Goal: Find specific page/section: Find specific page/section

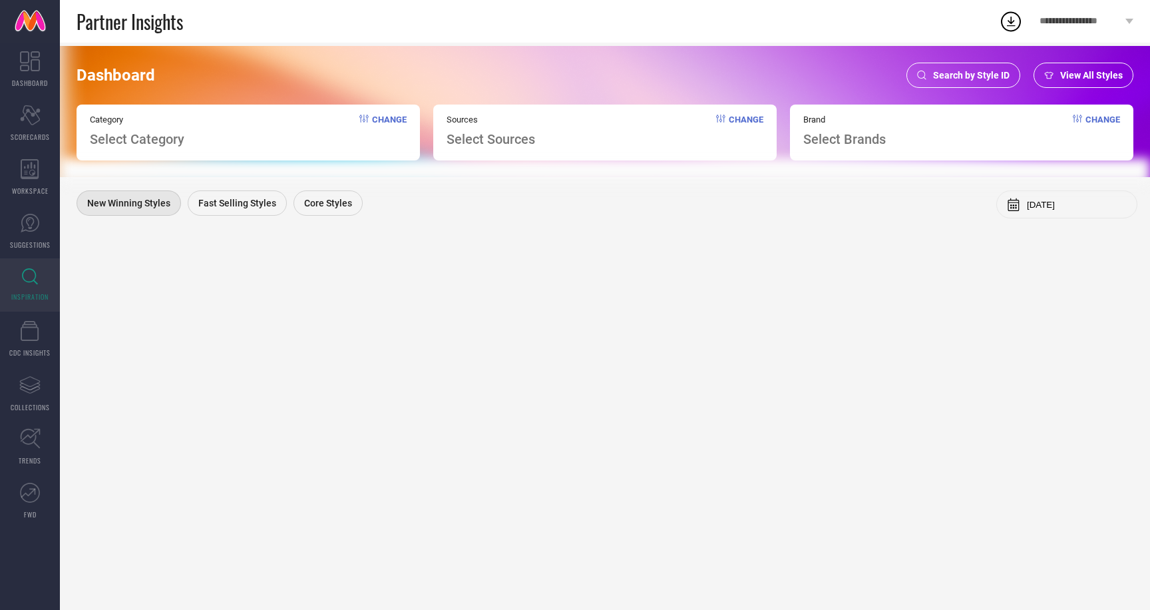
click at [961, 74] on span "Search by Style ID" at bounding box center [971, 75] width 77 height 11
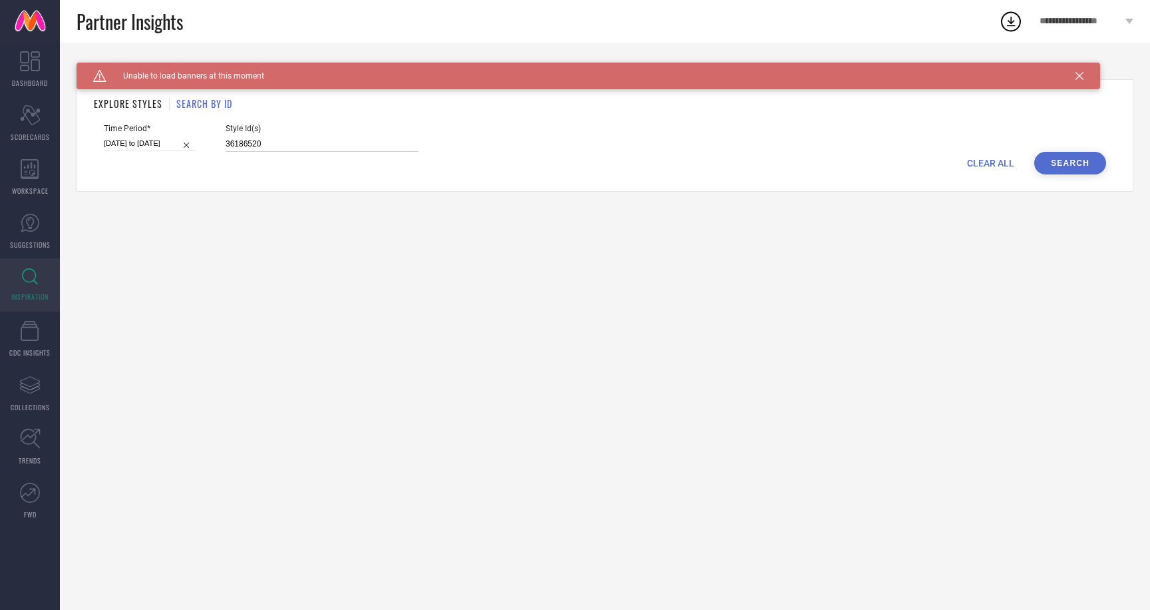
click at [231, 136] on input "36186520" at bounding box center [322, 143] width 193 height 15
paste input "12"
type input "36186512"
select select "7"
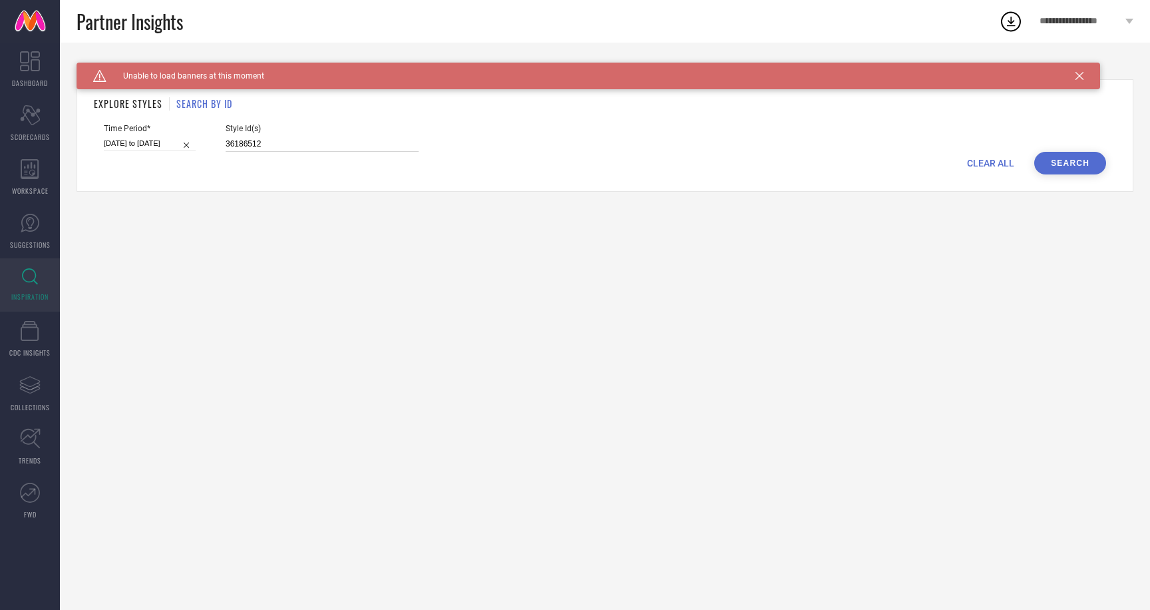
select select "2025"
select select "8"
select select "2025"
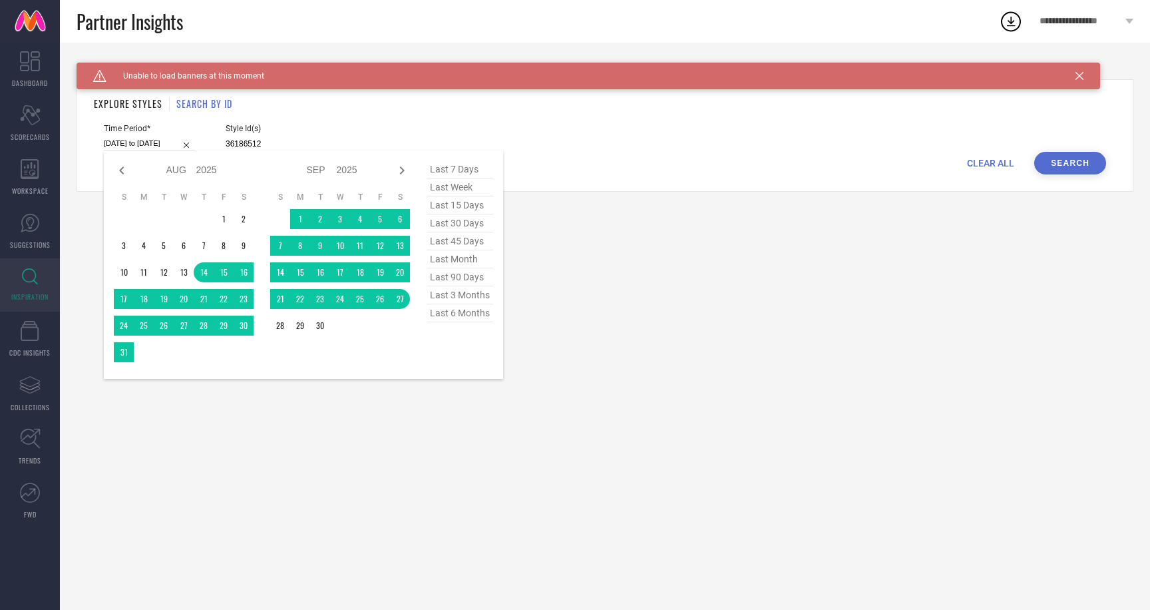
click at [142, 138] on input "[DATE] to [DATE]" at bounding box center [150, 143] width 92 height 14
type input "36186512"
click at [449, 241] on span "last 45 days" at bounding box center [460, 241] width 67 height 18
type input "[DATE] to [DATE]"
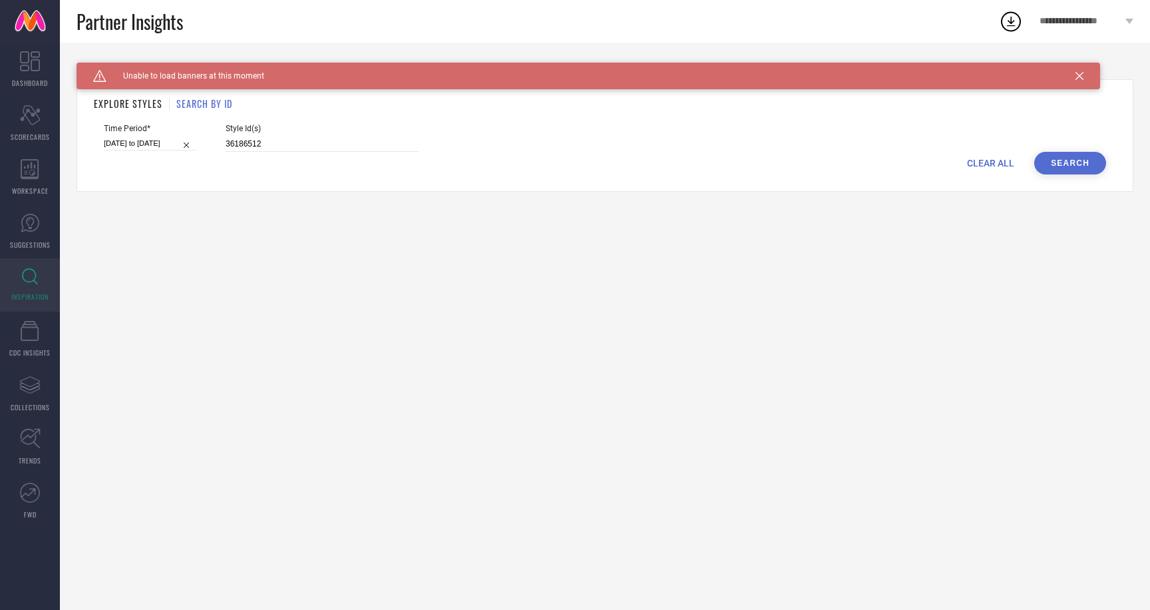
click at [1079, 157] on button "Search" at bounding box center [1070, 163] width 72 height 23
